Goal: Task Accomplishment & Management: Complete application form

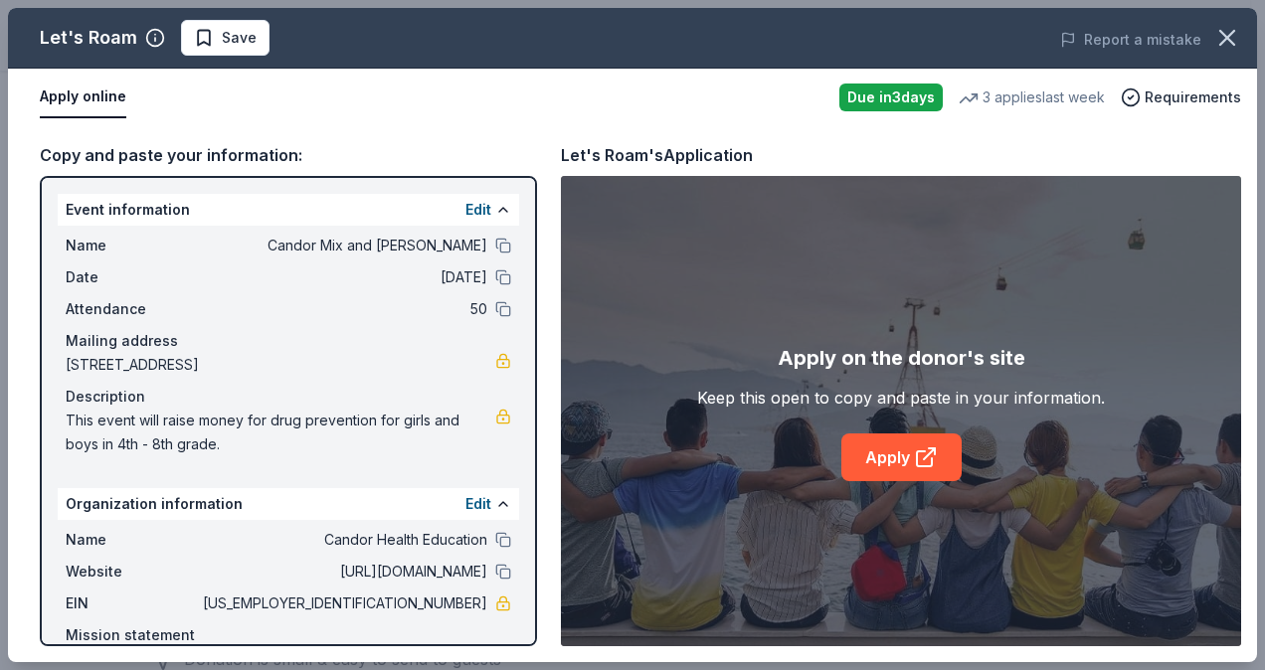
scroll to position [98, 0]
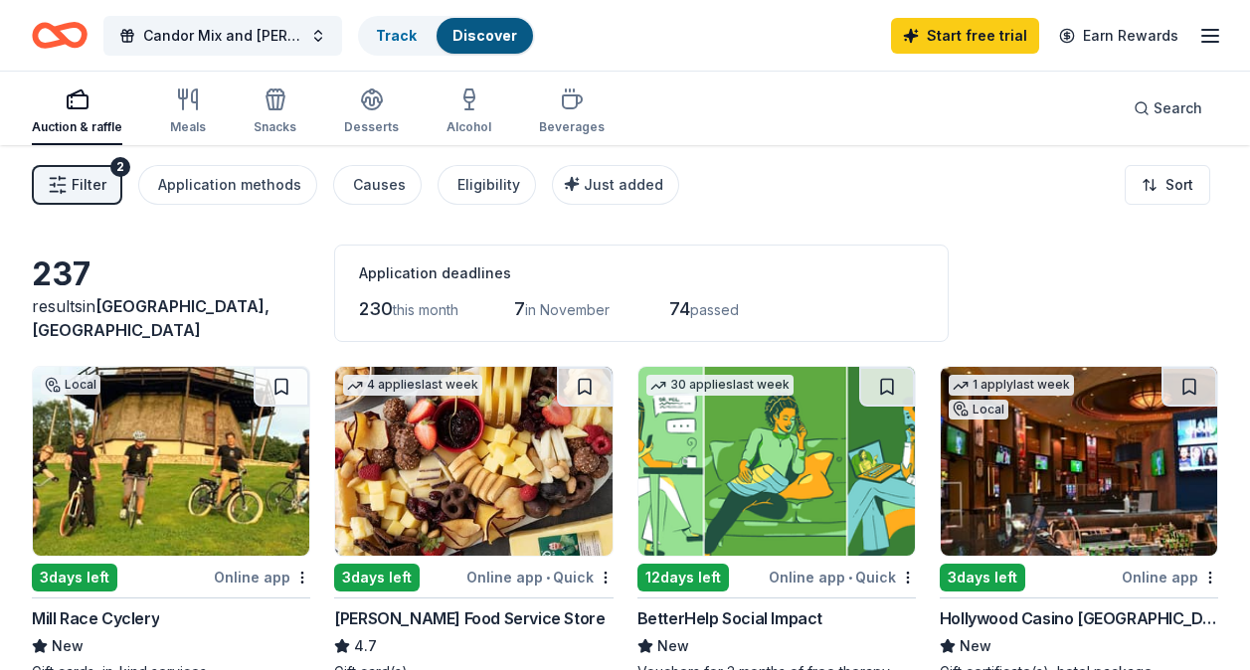
scroll to position [1317, 0]
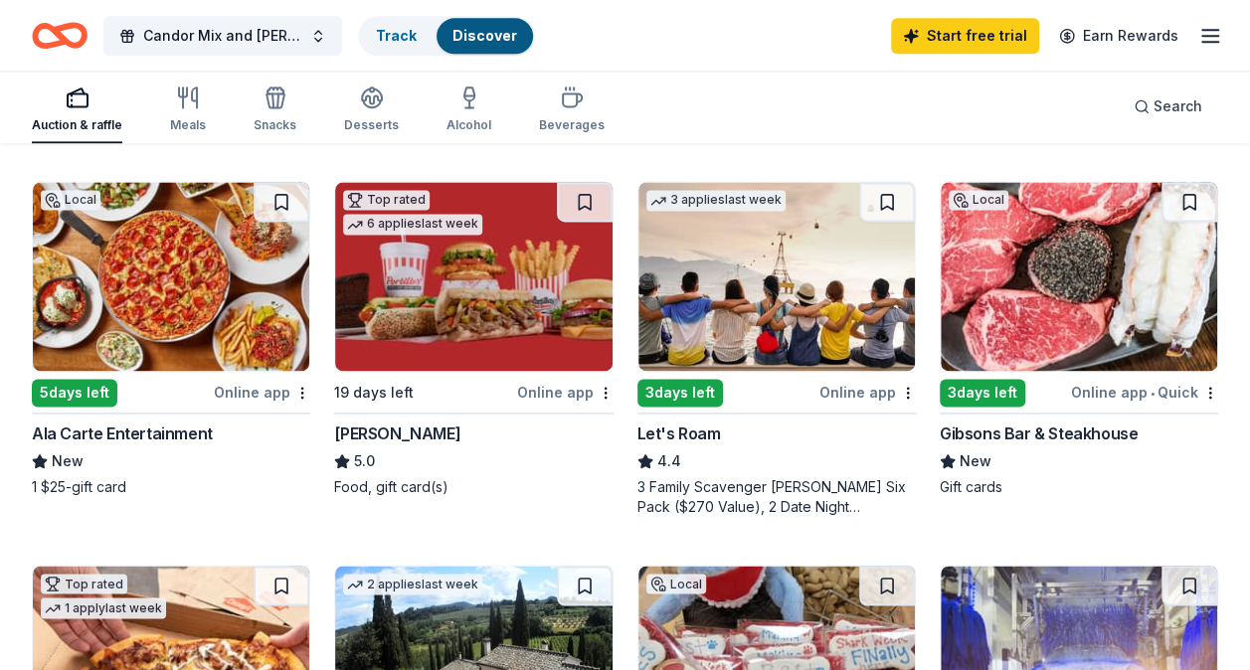
click at [987, 394] on div "3 days left" at bounding box center [983, 393] width 86 height 28
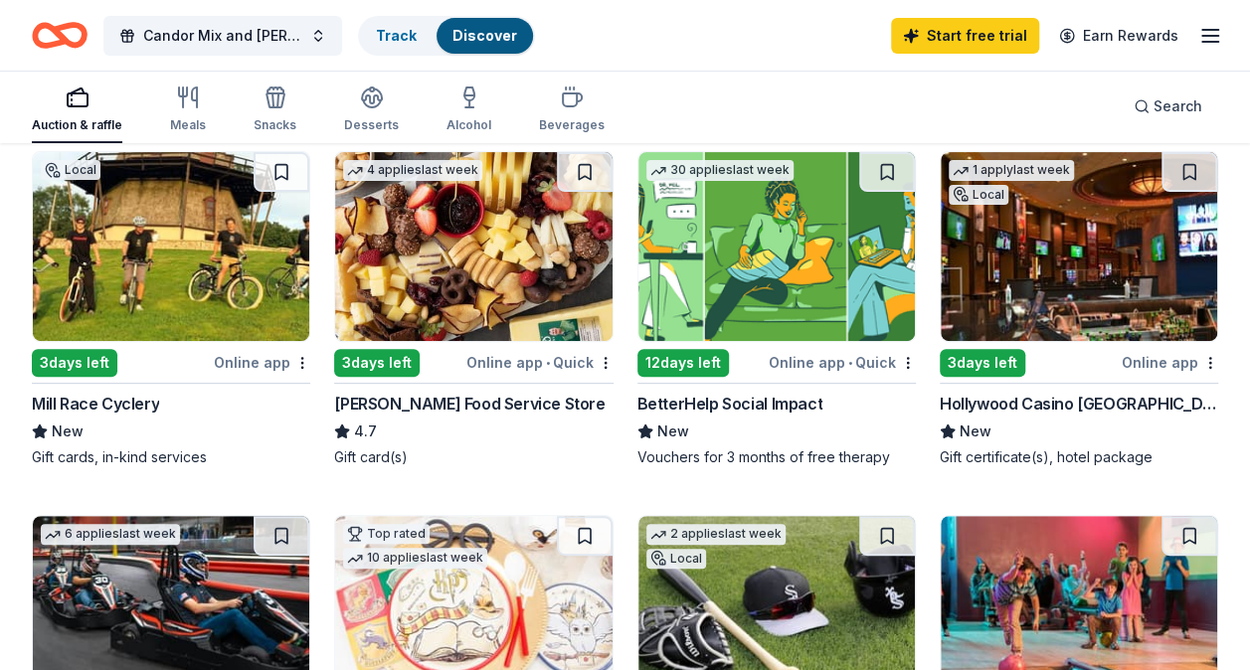
scroll to position [201, 0]
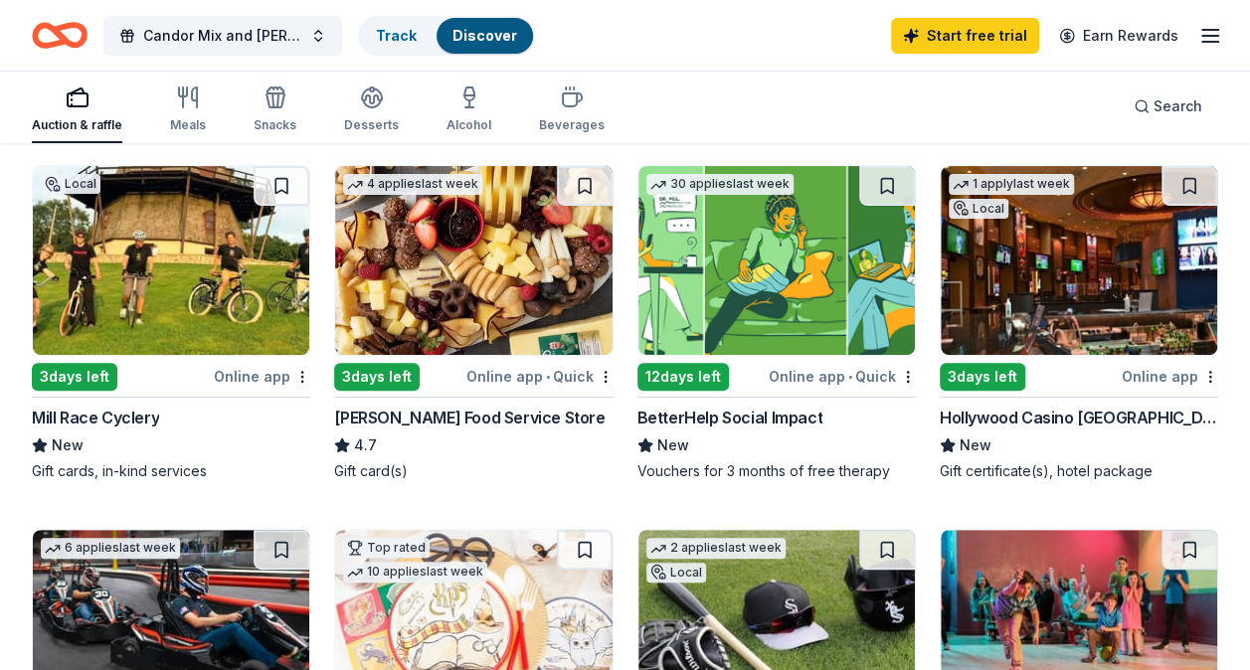
click at [977, 375] on div "3 days left" at bounding box center [983, 377] width 86 height 28
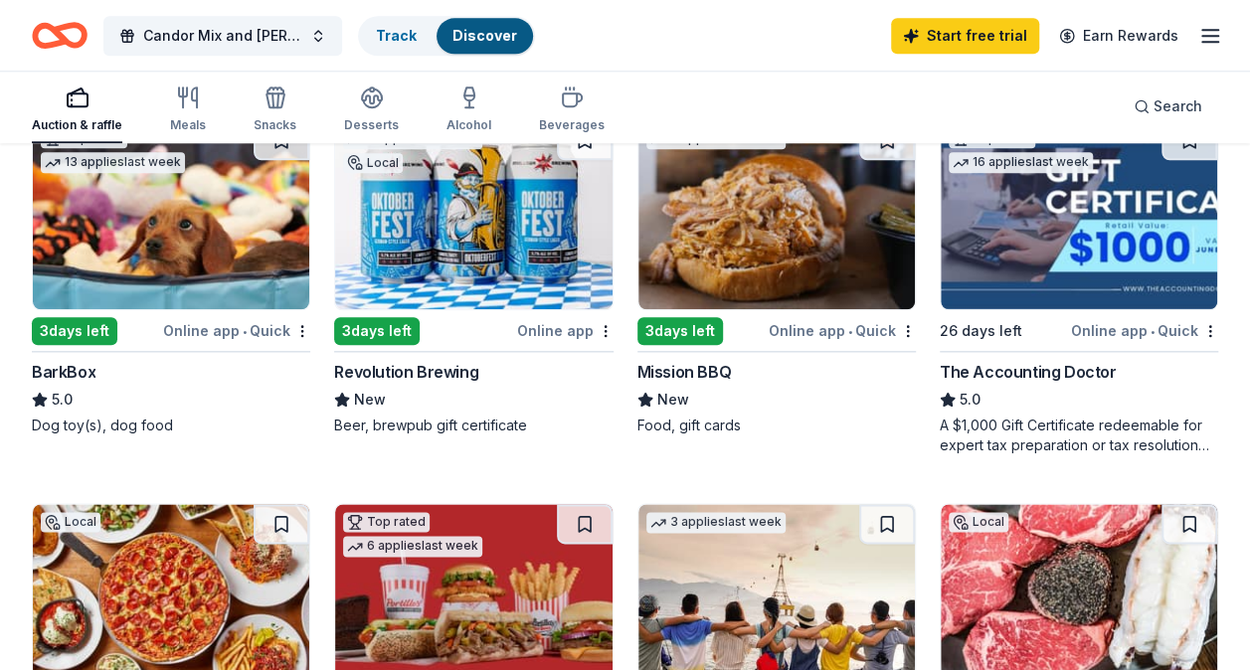
scroll to position [973, 0]
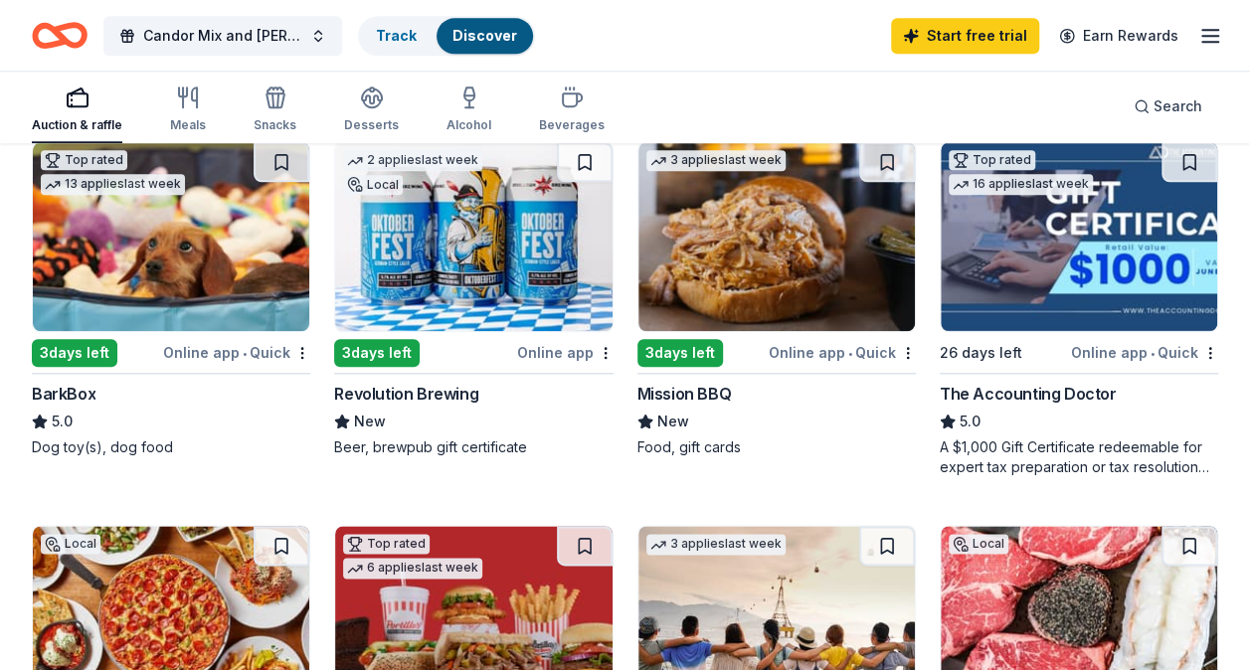
click at [661, 392] on div "Mission BBQ" at bounding box center [685, 394] width 95 height 24
click at [393, 296] on img at bounding box center [473, 236] width 277 height 189
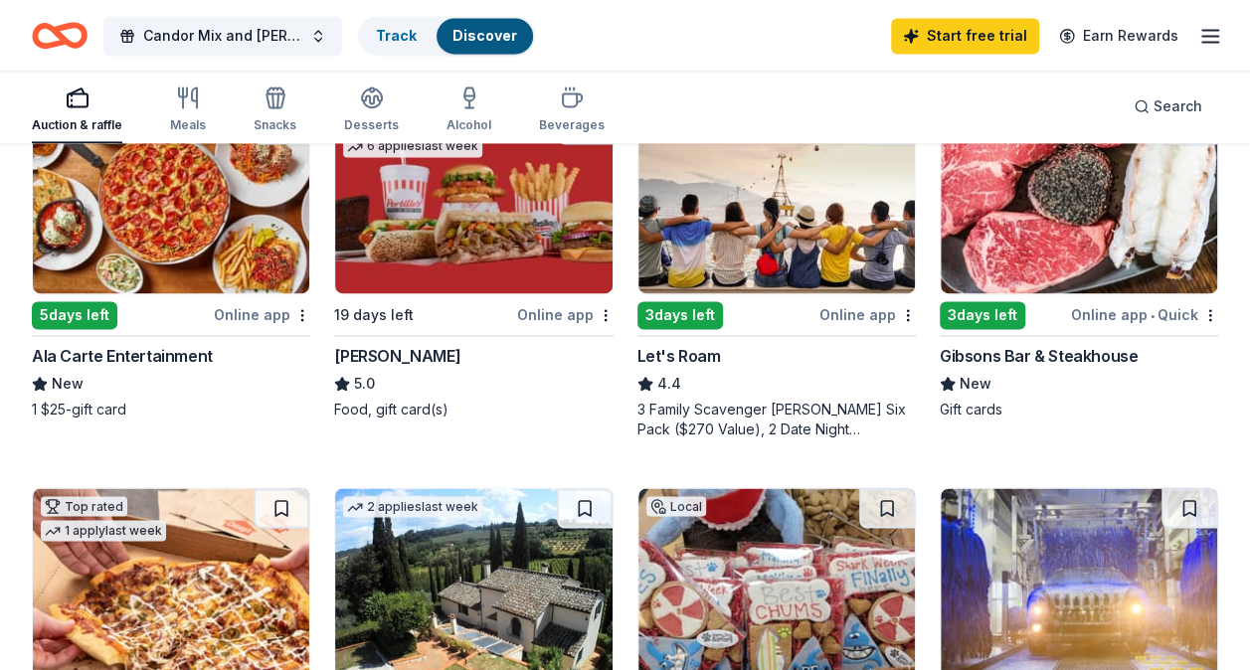
scroll to position [1330, 0]
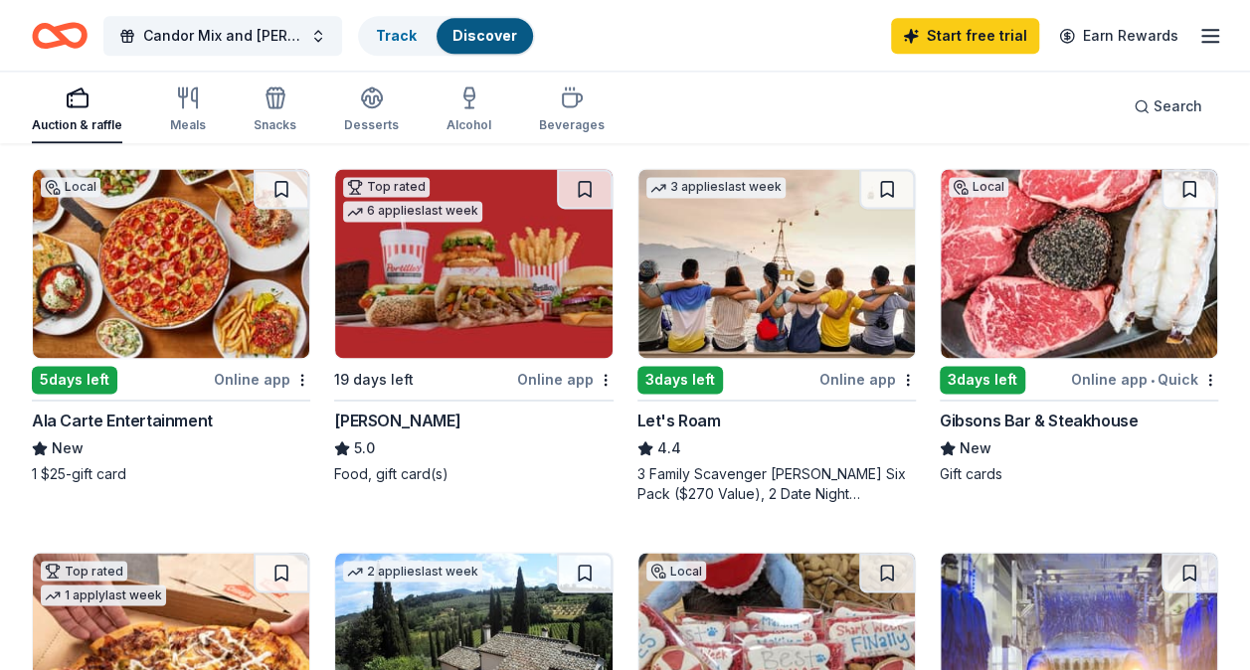
click at [996, 377] on div "3 days left" at bounding box center [983, 380] width 86 height 28
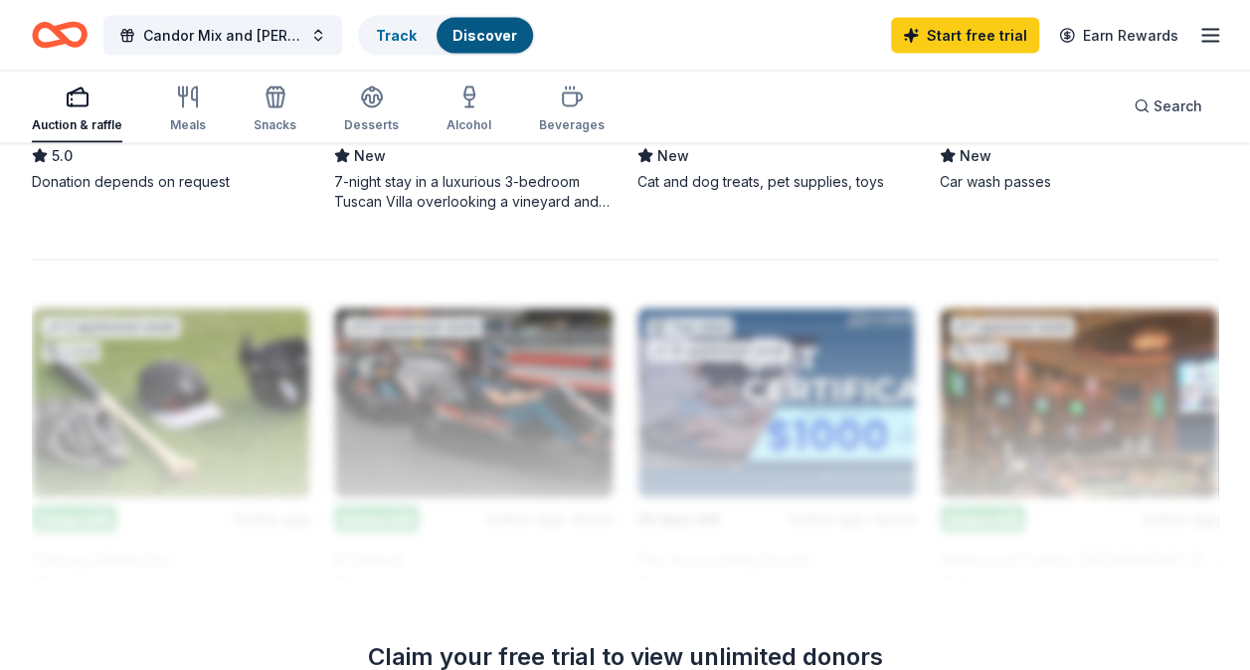
scroll to position [2042, 0]
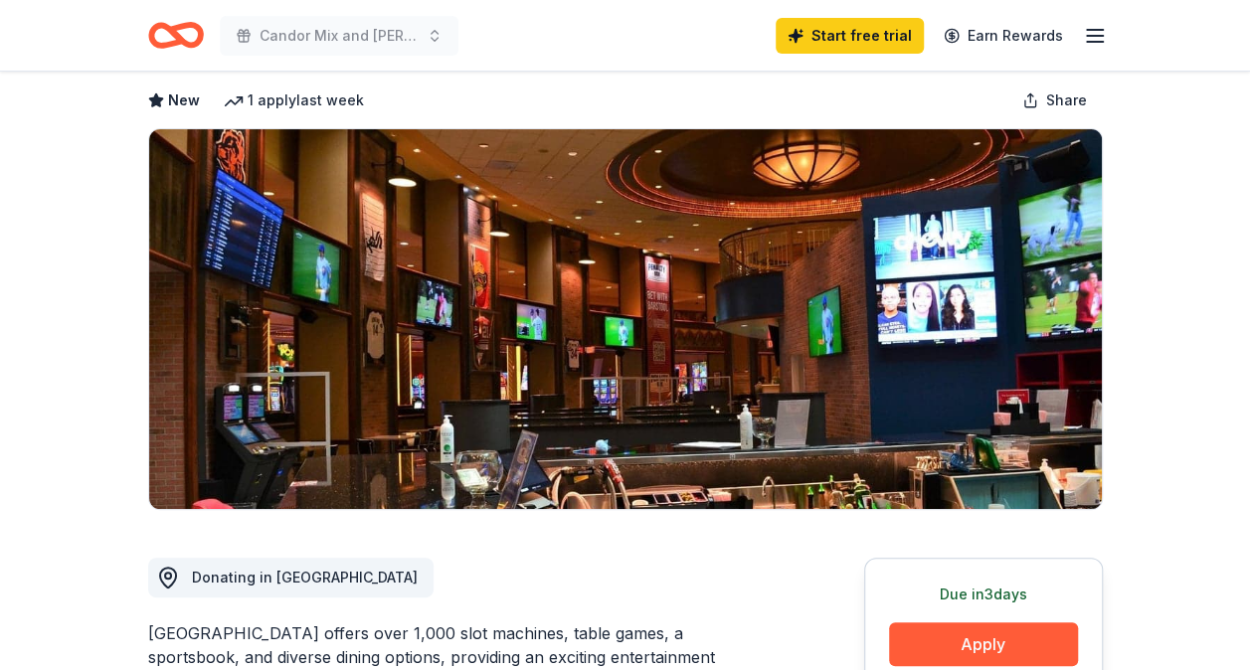
scroll to position [26, 0]
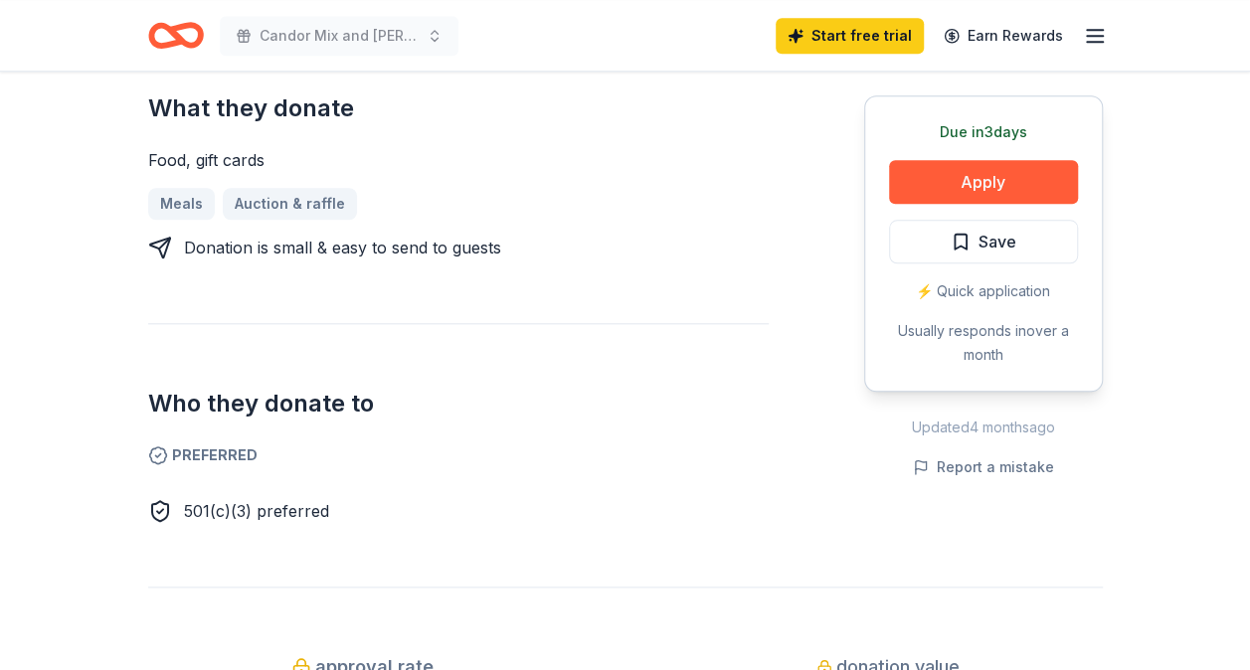
scroll to position [853, 0]
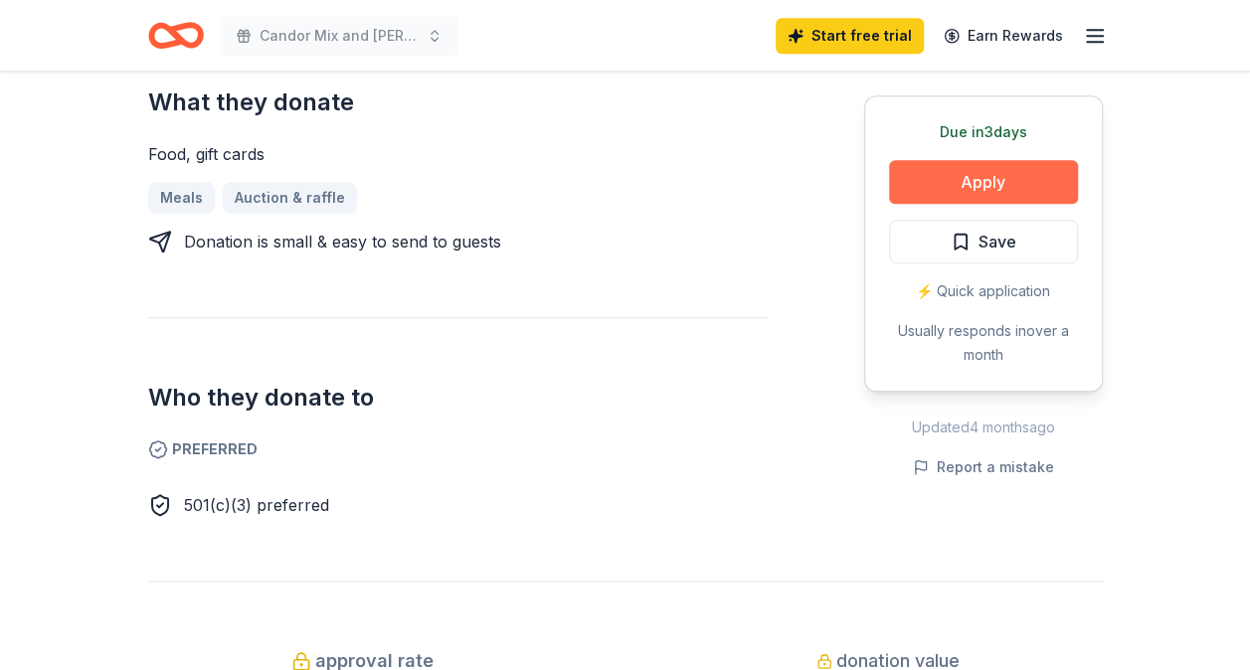
click at [1016, 181] on button "Apply" at bounding box center [983, 182] width 189 height 44
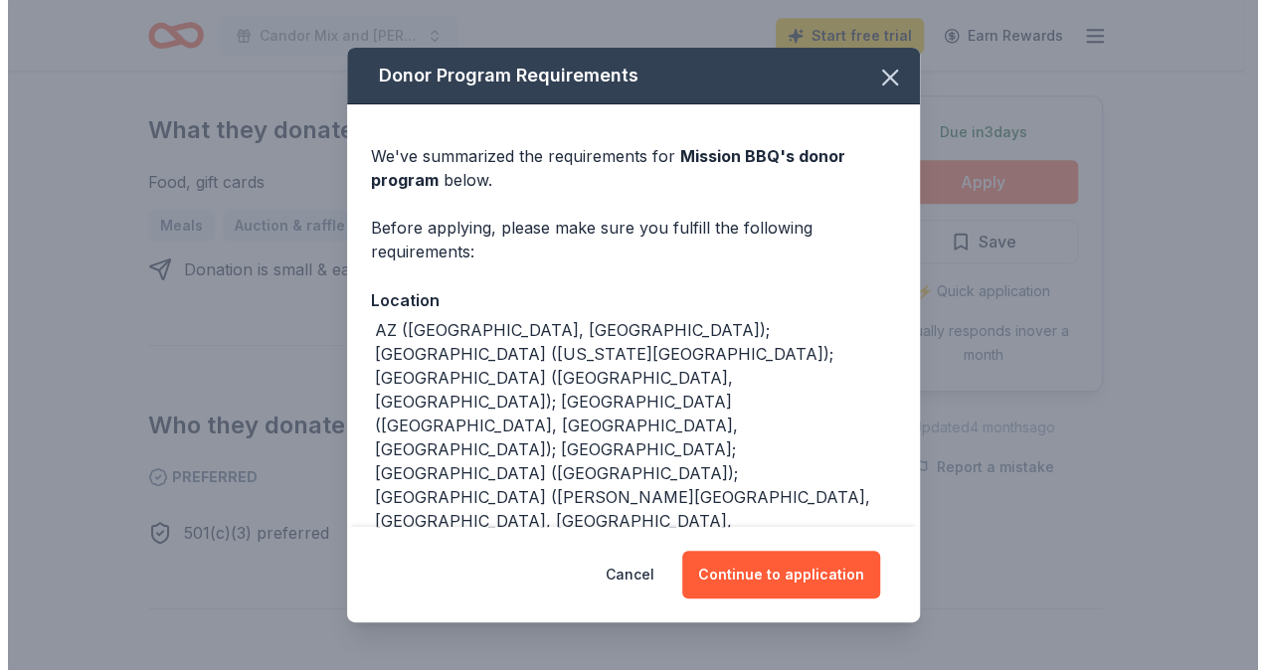
scroll to position [881, 0]
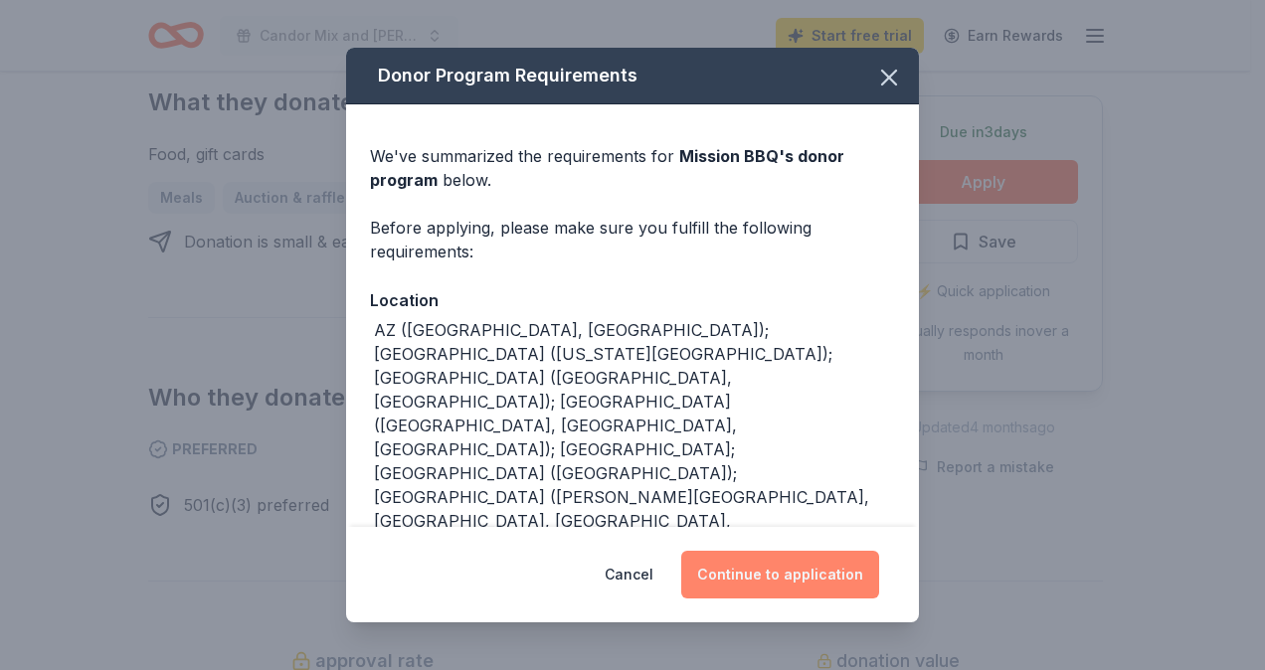
click at [790, 583] on button "Continue to application" at bounding box center [780, 575] width 198 height 48
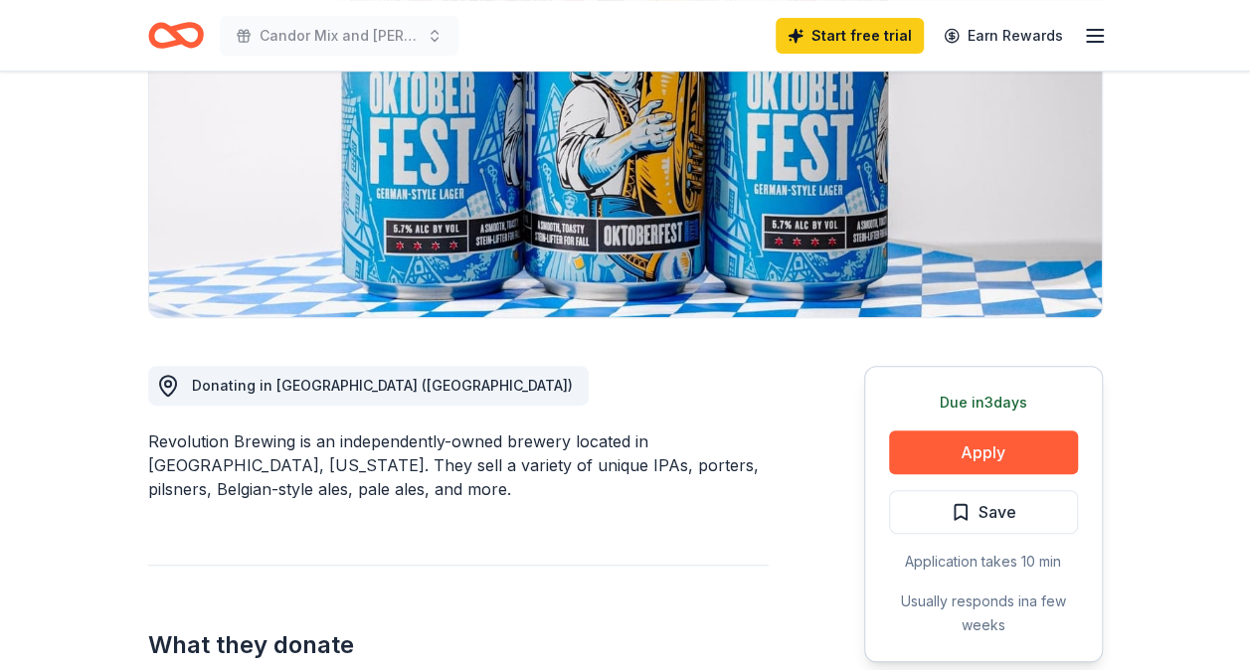
scroll to position [250, 0]
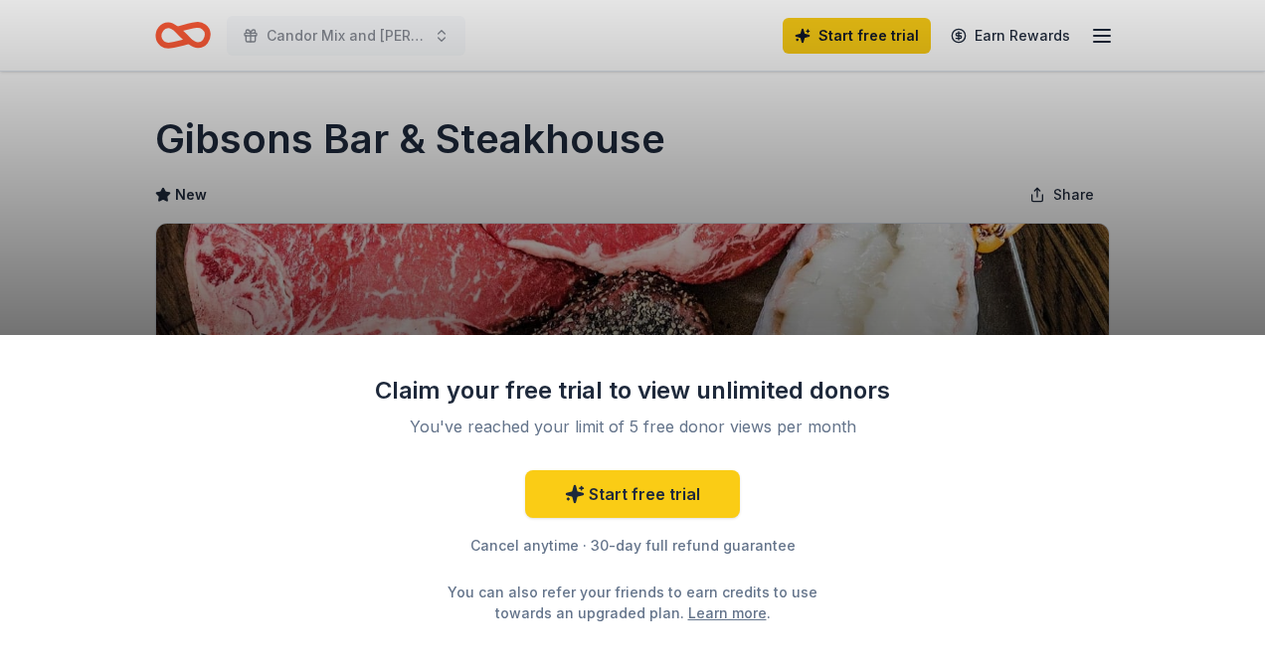
click at [893, 181] on div "Claim your free trial to view unlimited donors You've reached your limit of 5 f…" at bounding box center [632, 335] width 1265 height 670
